Goal: Task Accomplishment & Management: Manage account settings

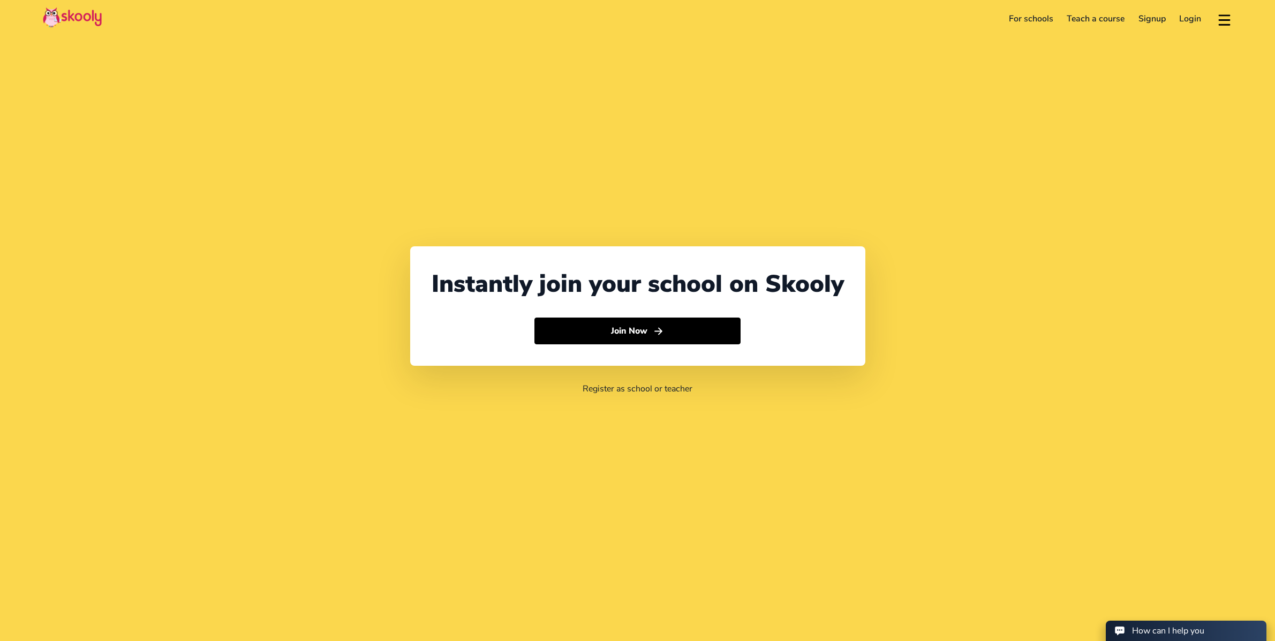
select select "65"
select select "[GEOGRAPHIC_DATA]"
select select "[GEOGRAPHIC_DATA]/[GEOGRAPHIC_DATA]"
click at [677, 328] on button "Join Now" at bounding box center [637, 331] width 206 height 27
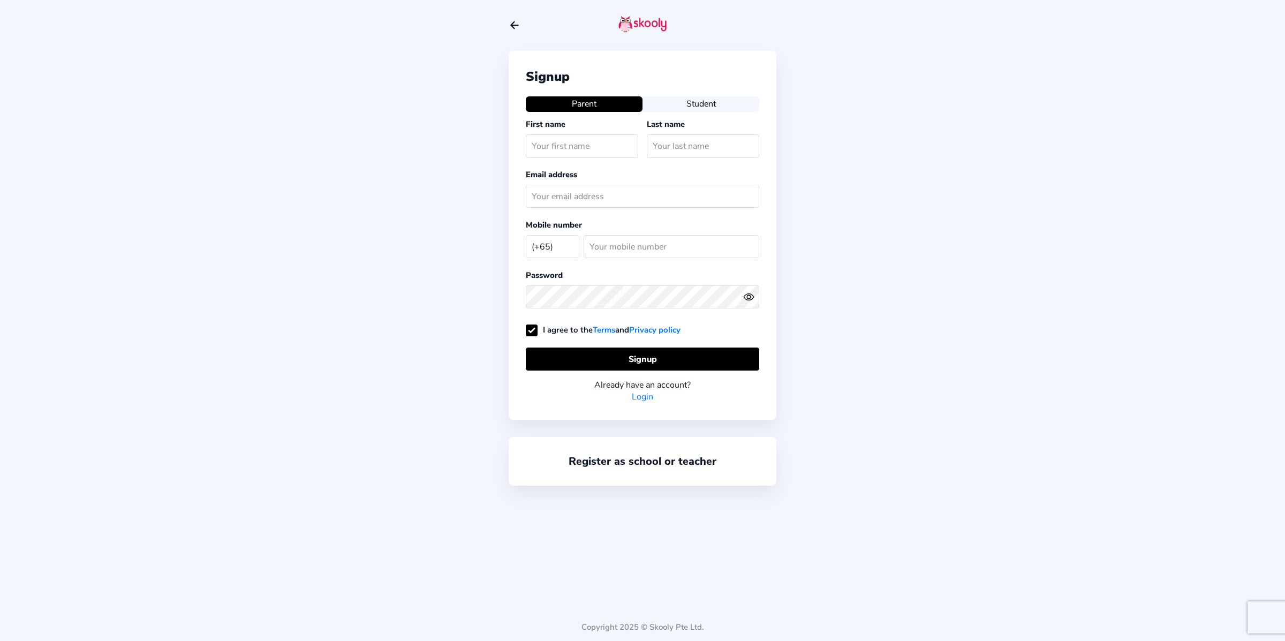
select select "SG"
click at [636, 402] on link "Login" at bounding box center [642, 397] width 21 height 12
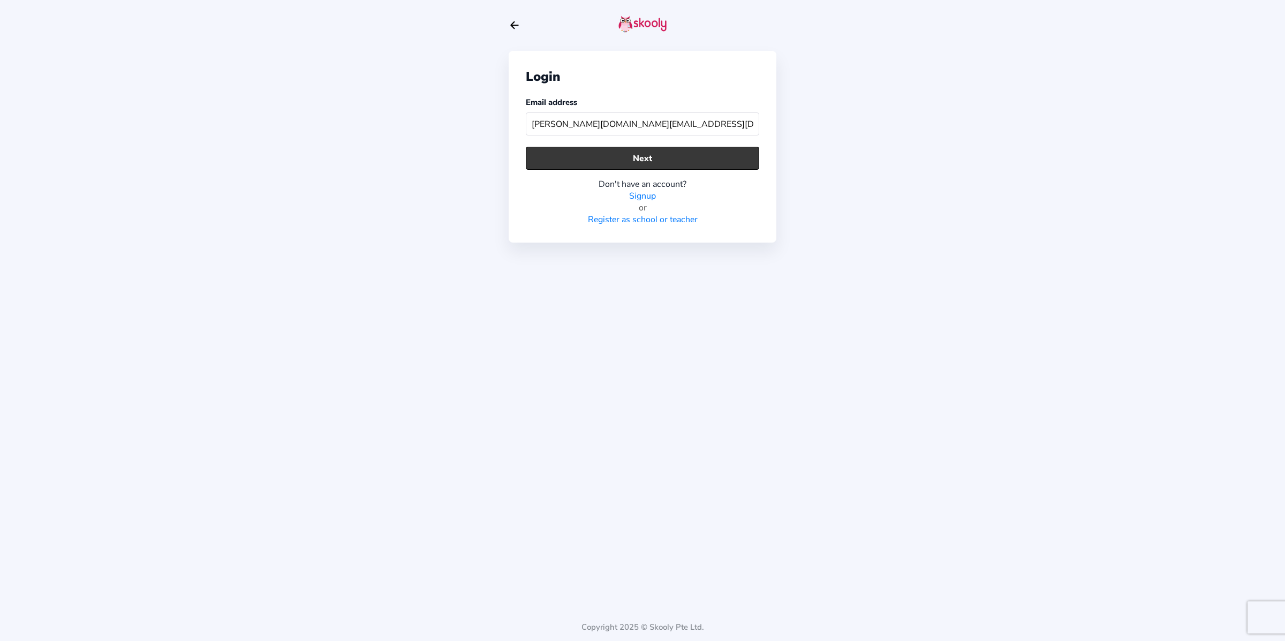
type input "[PERSON_NAME][DOMAIN_NAME][EMAIL_ADDRESS][DOMAIN_NAME]"
click at [729, 170] on button "Next" at bounding box center [642, 158] width 233 height 23
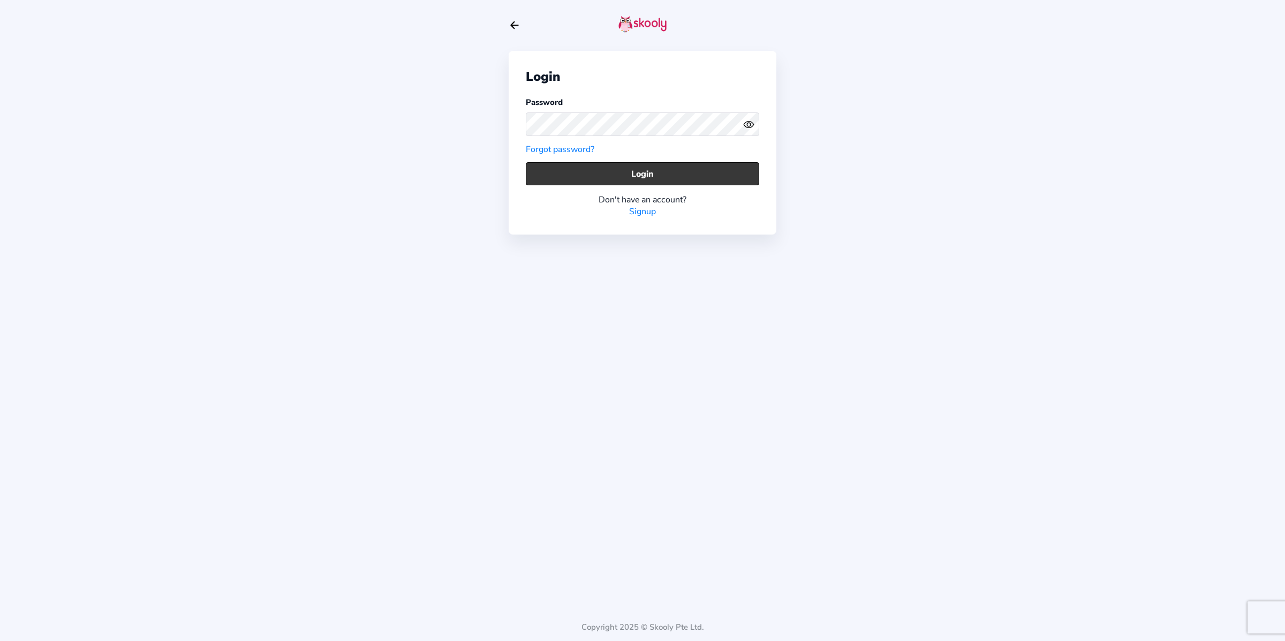
click at [607, 177] on button "Login" at bounding box center [642, 173] width 233 height 23
click at [469, 127] on div "Login Password Forgot password? Login Don't have an account? Signup Copyright 2…" at bounding box center [642, 320] width 1285 height 641
click at [570, 173] on button "Login" at bounding box center [642, 173] width 233 height 23
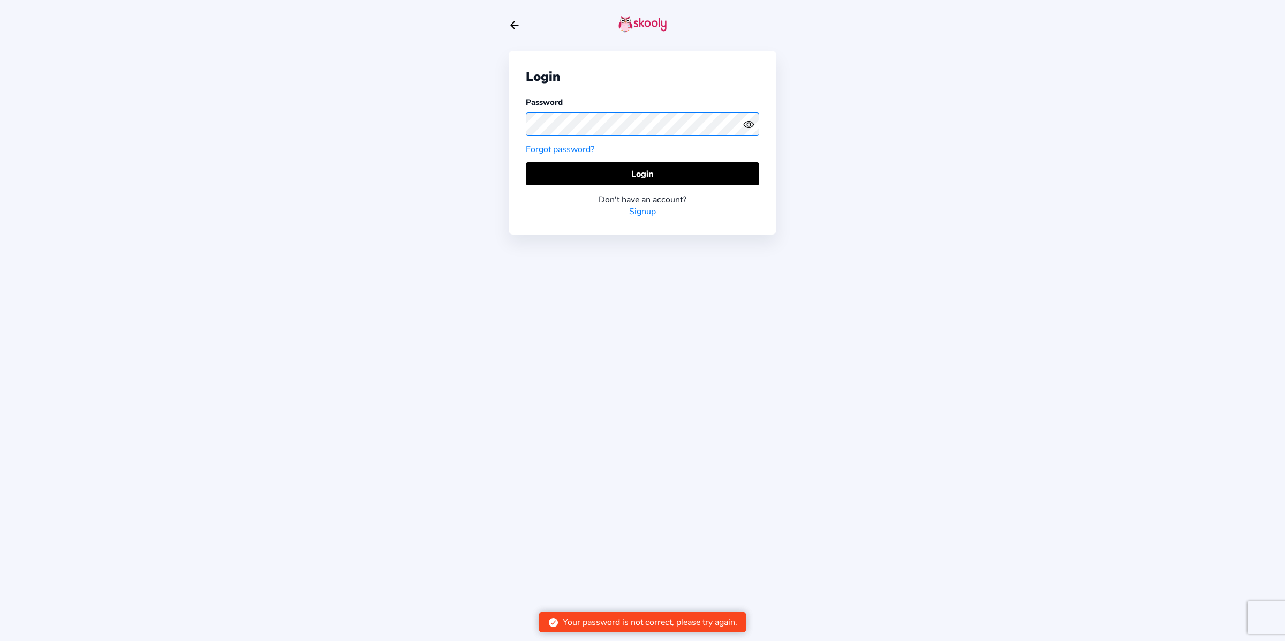
click at [507, 129] on div "Login Password Forgot password? Login Don't have an account? Signup Copyright 2…" at bounding box center [642, 320] width 1285 height 641
